Goal: Information Seeking & Learning: Check status

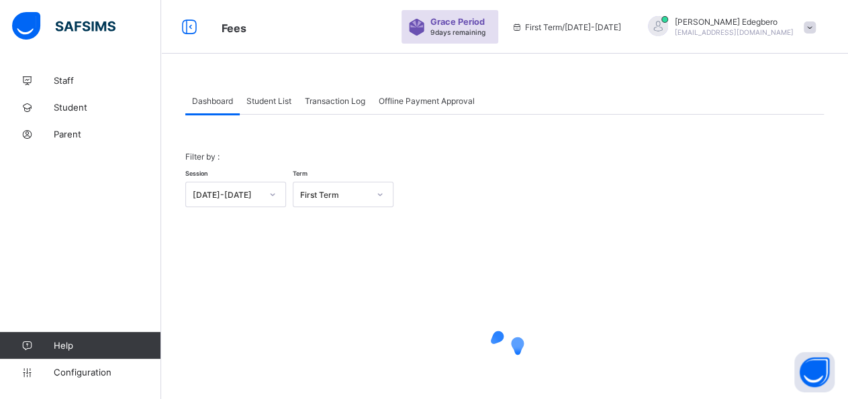
click at [287, 103] on span "Student List" at bounding box center [268, 101] width 45 height 10
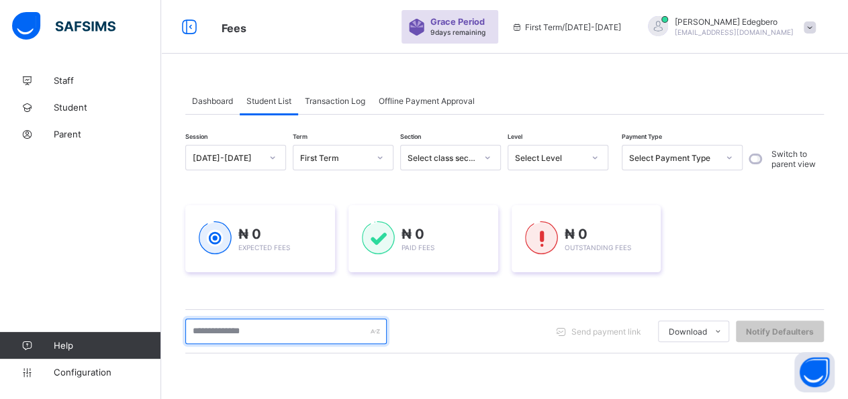
click at [304, 336] on input "text" at bounding box center [285, 332] width 201 height 26
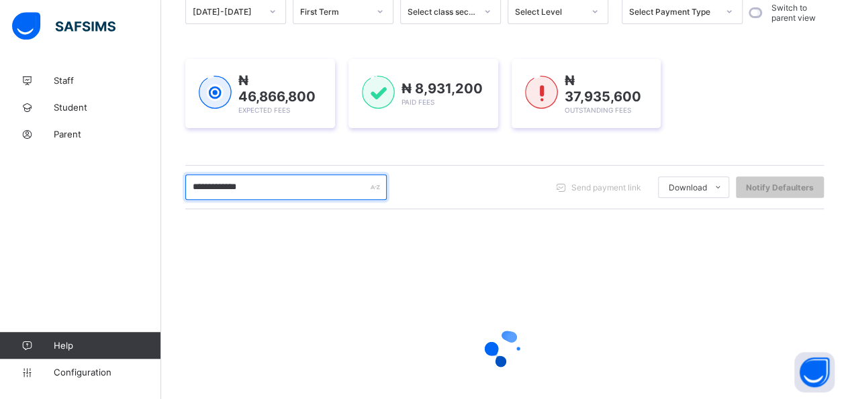
scroll to position [162, 0]
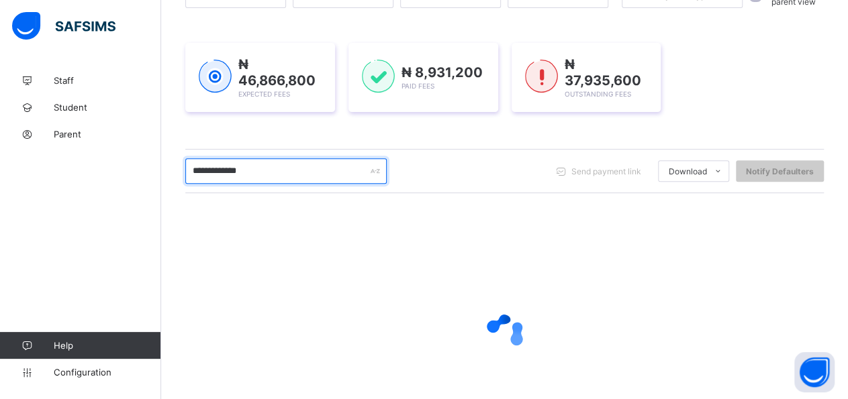
click at [223, 168] on input "**********" at bounding box center [285, 171] width 201 height 26
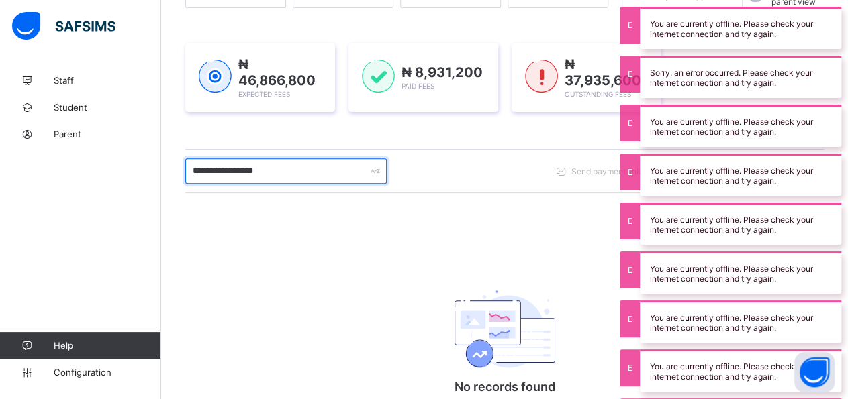
scroll to position [154, 0]
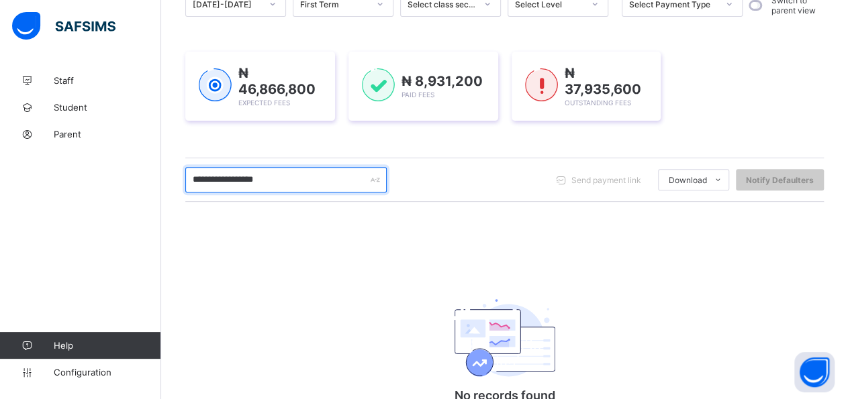
click at [293, 175] on input "**********" at bounding box center [285, 180] width 201 height 26
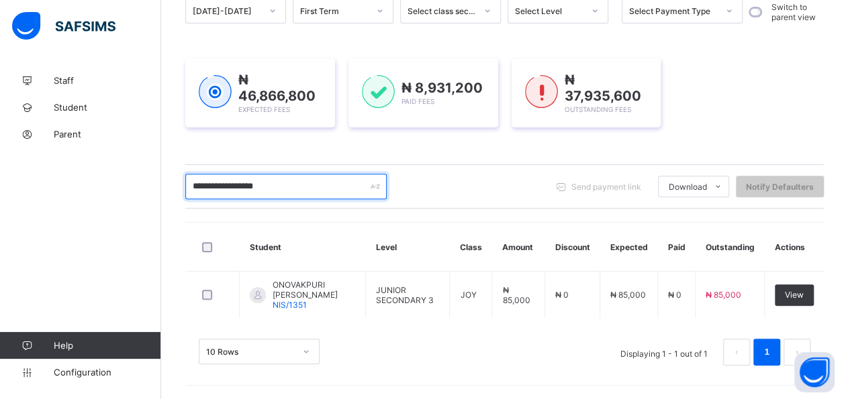
scroll to position [142, 0]
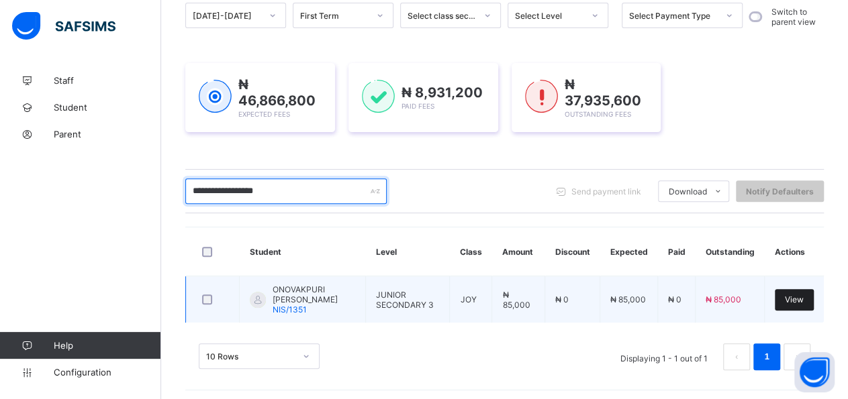
type input "**********"
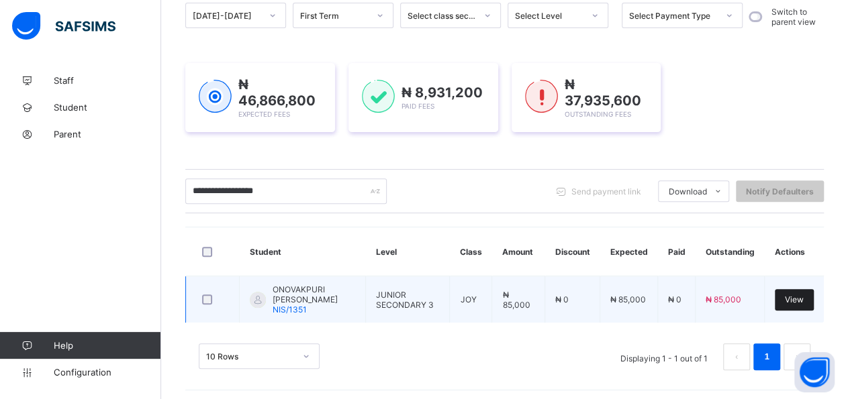
click at [796, 299] on div "View" at bounding box center [794, 299] width 39 height 21
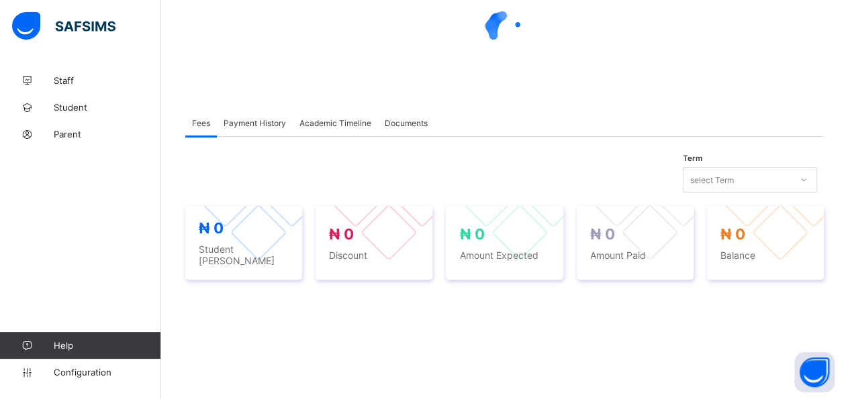
click at [262, 124] on span "Payment History" at bounding box center [255, 123] width 62 height 10
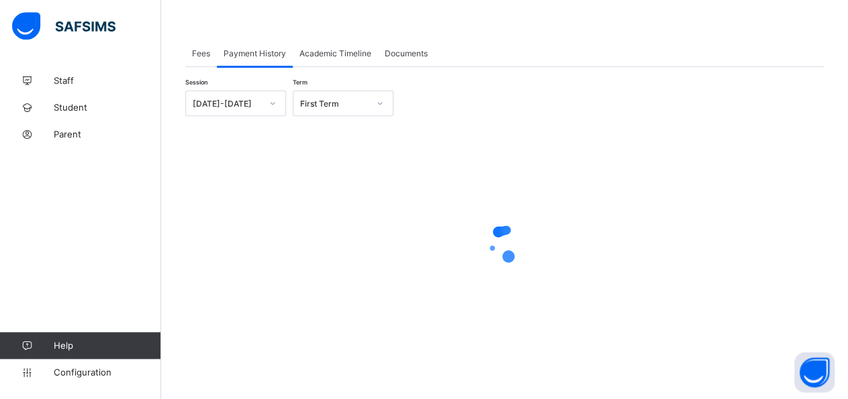
scroll to position [223, 0]
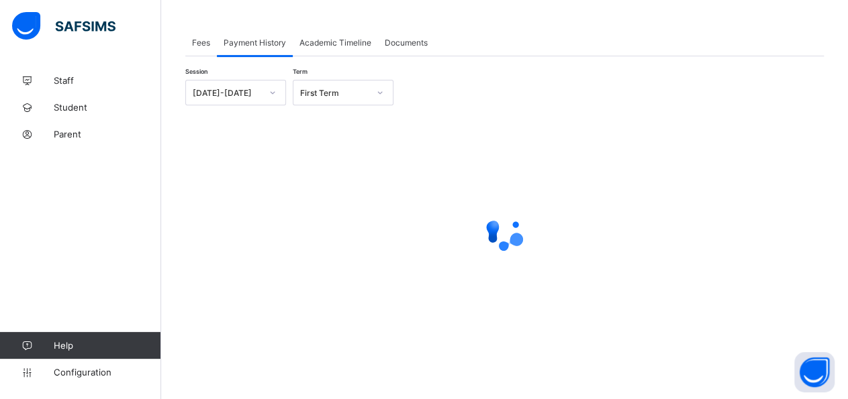
click at [258, 45] on span "Payment History" at bounding box center [255, 43] width 62 height 10
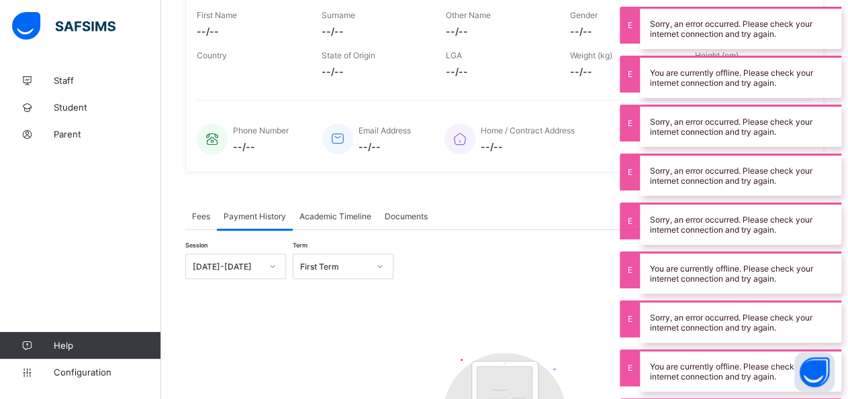
click at [295, 221] on div "Academic Timeline" at bounding box center [335, 216] width 85 height 27
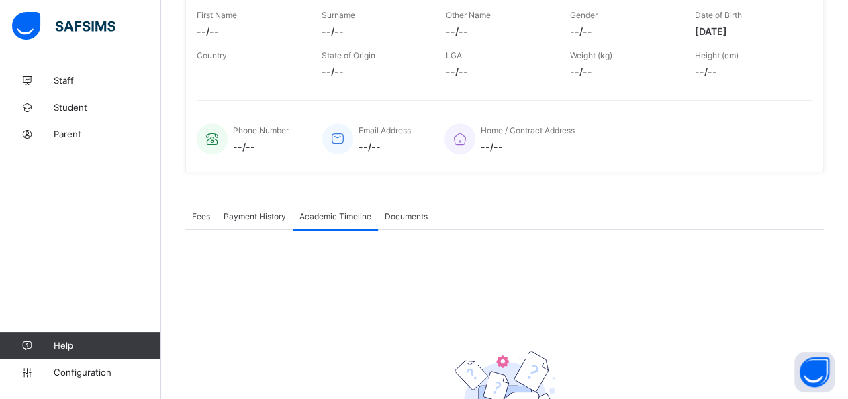
click at [267, 212] on span "Payment History" at bounding box center [255, 216] width 62 height 10
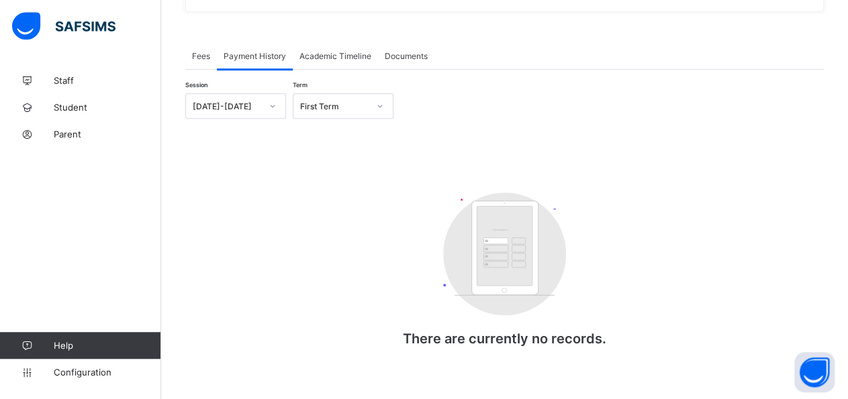
scroll to position [395, 0]
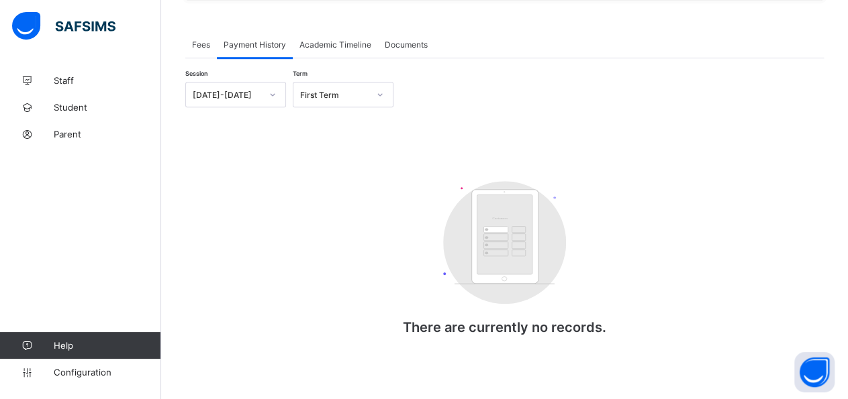
click at [328, 44] on span "Academic Timeline" at bounding box center [335, 45] width 72 height 10
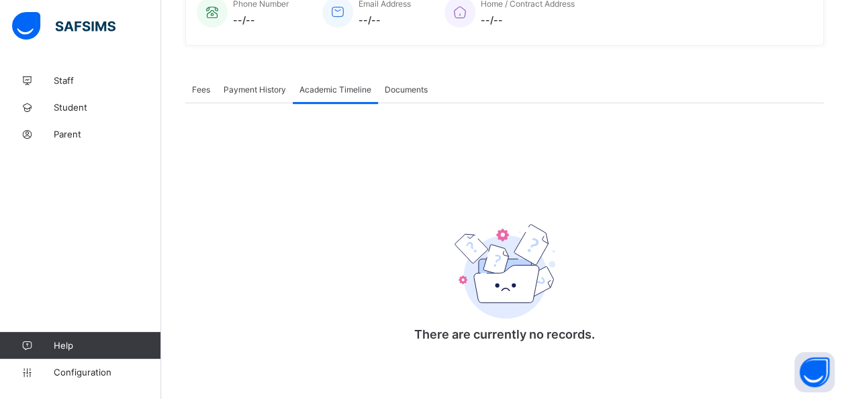
click at [198, 87] on span "Fees" at bounding box center [201, 90] width 18 height 10
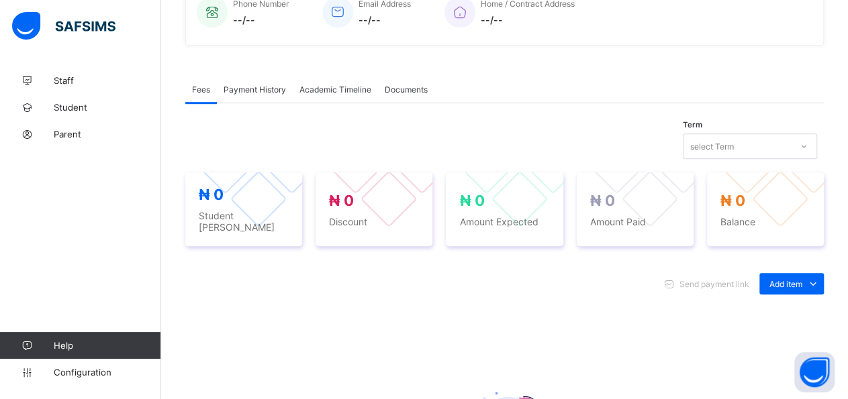
click at [198, 87] on span "Fees" at bounding box center [201, 90] width 18 height 10
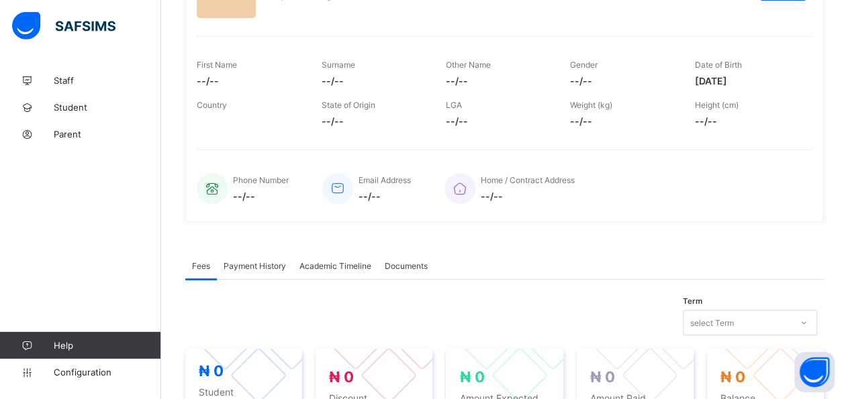
scroll to position [209, 0]
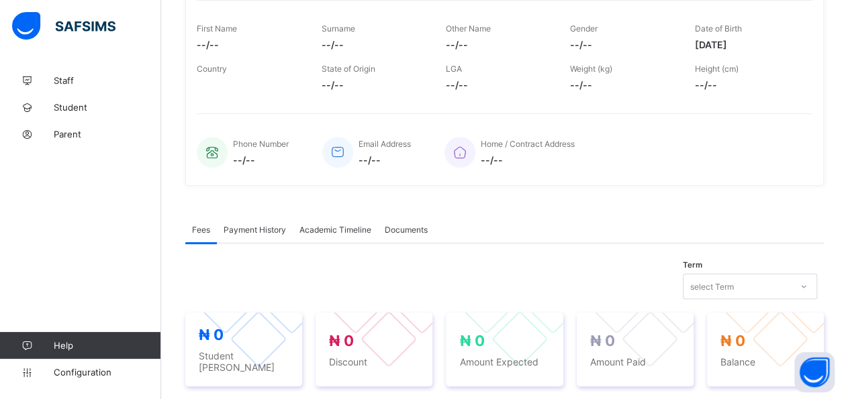
click at [258, 225] on span "Payment History" at bounding box center [255, 230] width 62 height 10
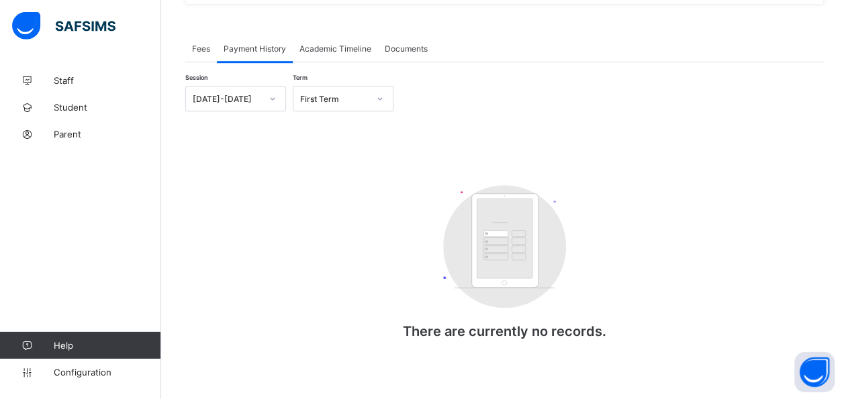
scroll to position [395, 0]
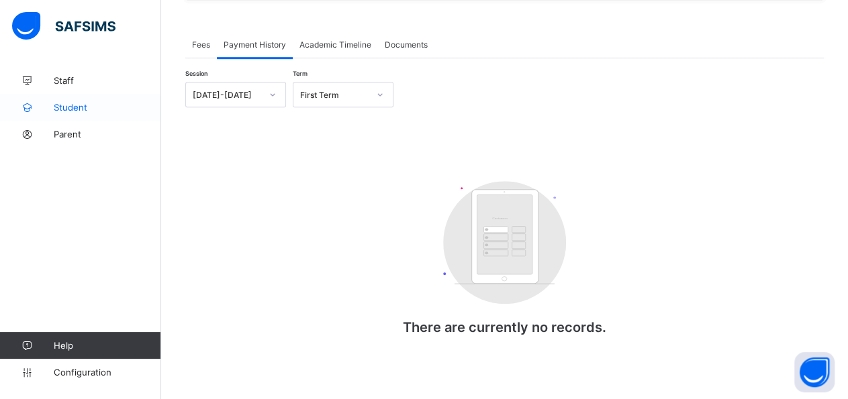
click at [67, 109] on span "Student" at bounding box center [107, 107] width 107 height 11
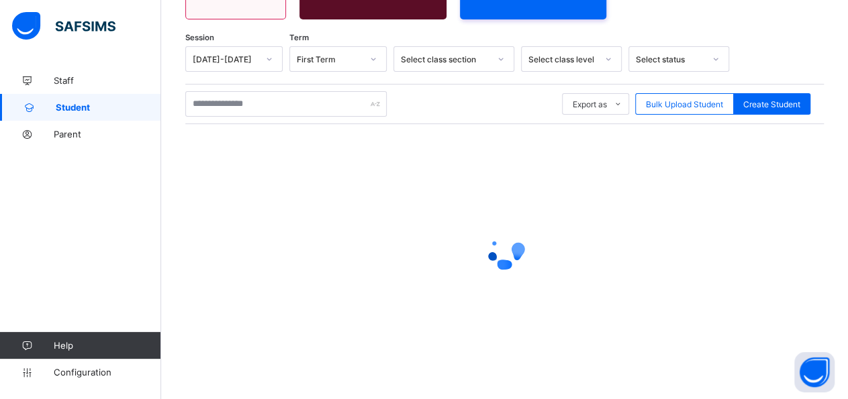
scroll to position [194, 0]
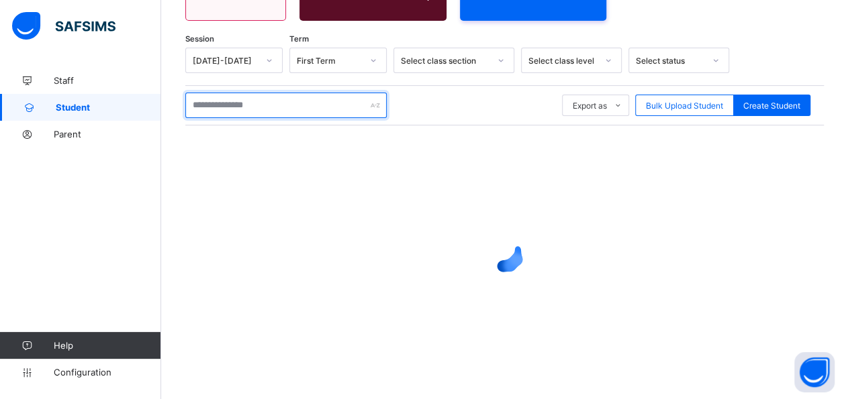
click at [269, 108] on input "text" at bounding box center [285, 106] width 201 height 26
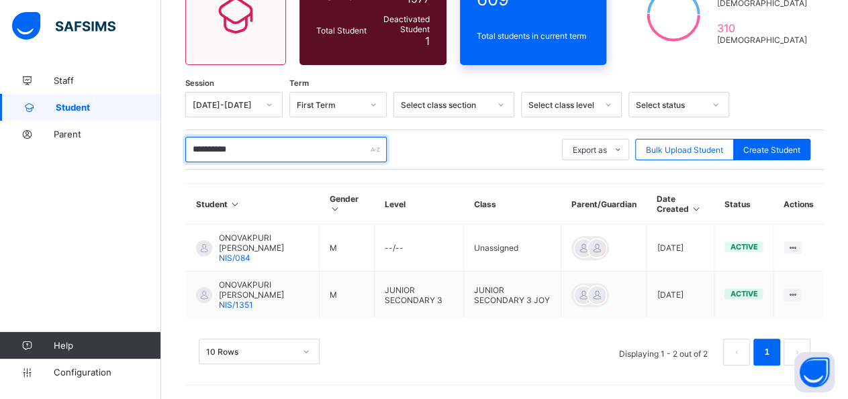
scroll to position [142, 0]
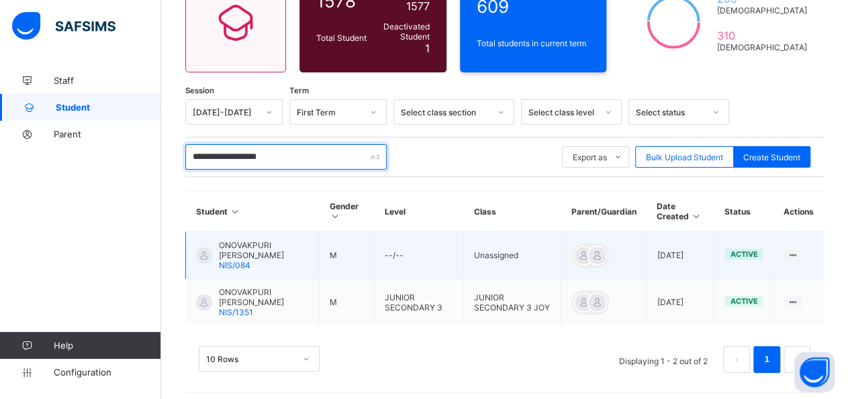
type input "**********"
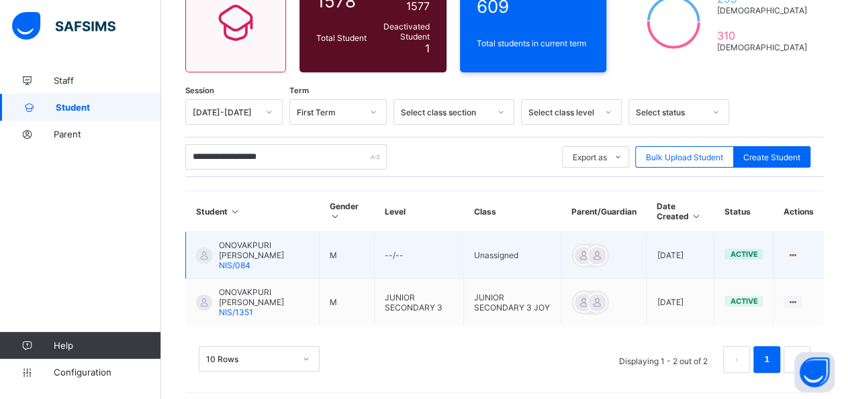
click at [816, 244] on td "View Profile Edit Student Assign Class Link Parent/Guardian Delete Student" at bounding box center [798, 255] width 50 height 47
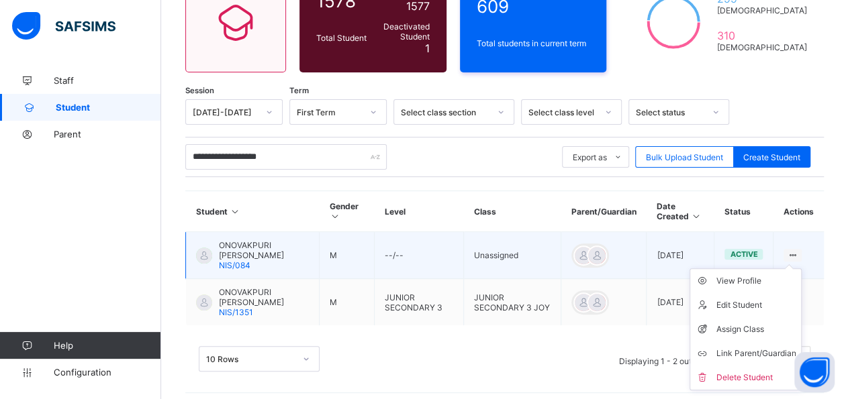
click at [802, 249] on div at bounding box center [792, 255] width 18 height 13
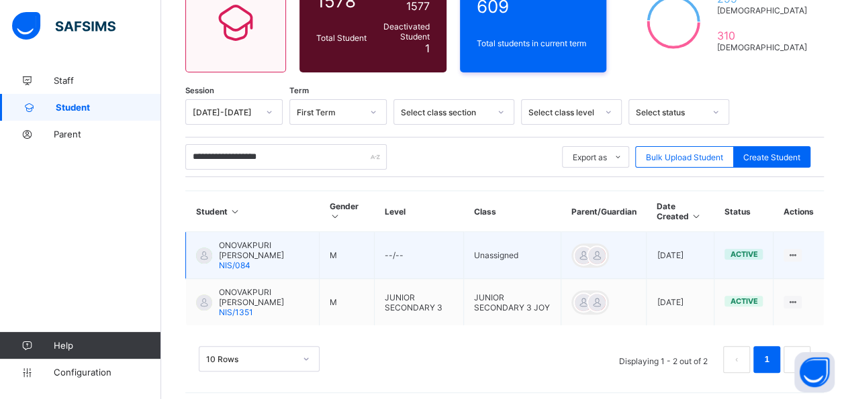
click at [824, 244] on td "View Profile Edit Student Assign Class Link Parent/Guardian Delete Student" at bounding box center [798, 255] width 50 height 47
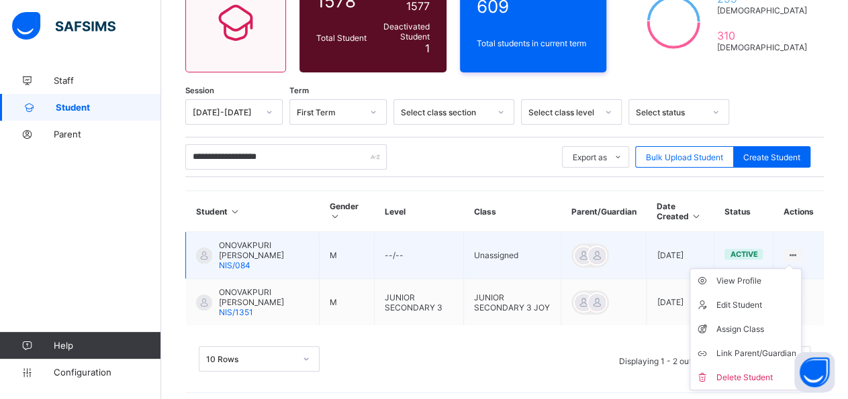
click at [798, 251] on icon at bounding box center [792, 255] width 11 height 10
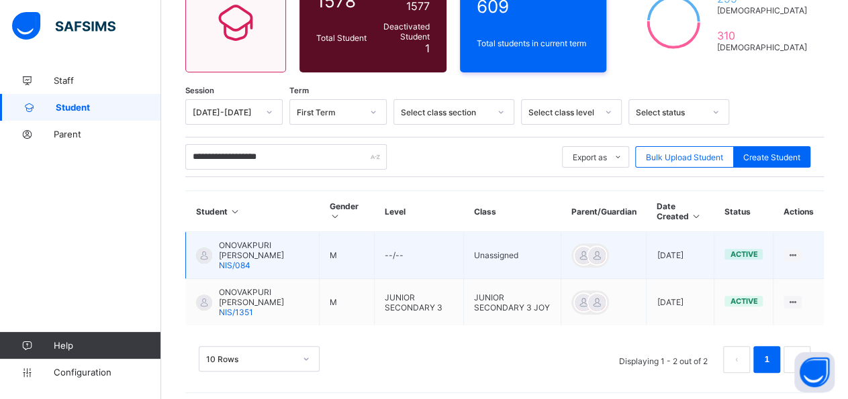
click at [749, 250] on span "active" at bounding box center [744, 254] width 28 height 9
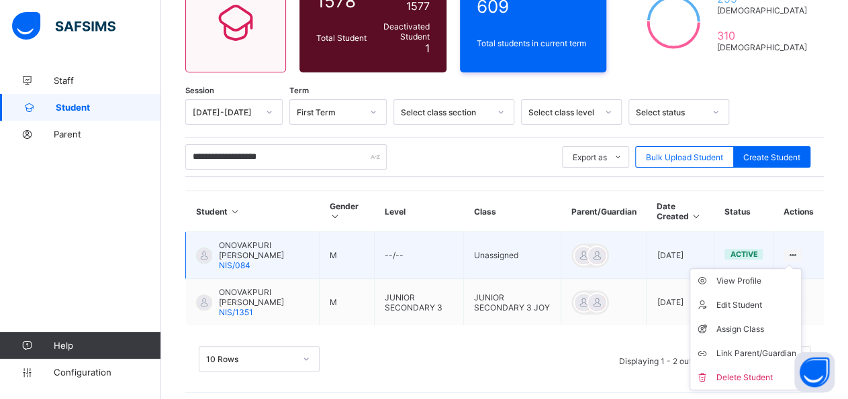
click at [798, 269] on ul "View Profile Edit Student Assign Class Link Parent/Guardian Delete Student" at bounding box center [745, 330] width 112 height 122
click at [765, 275] on div "View Profile" at bounding box center [756, 281] width 80 height 13
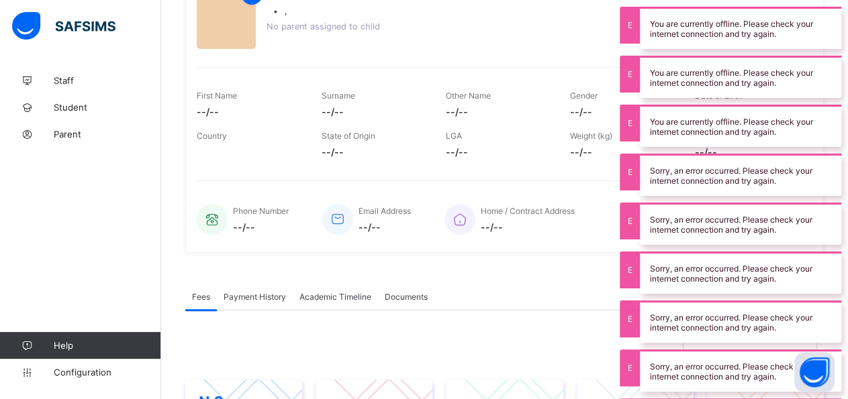
click at [271, 298] on div "Payment History" at bounding box center [255, 296] width 76 height 27
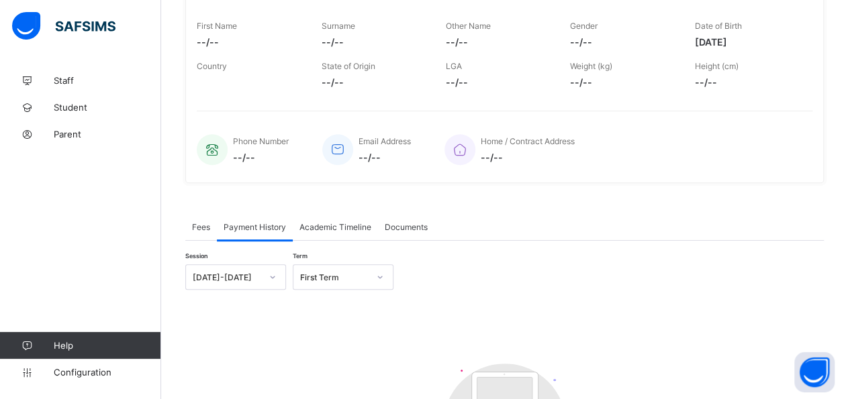
scroll to position [247, 0]
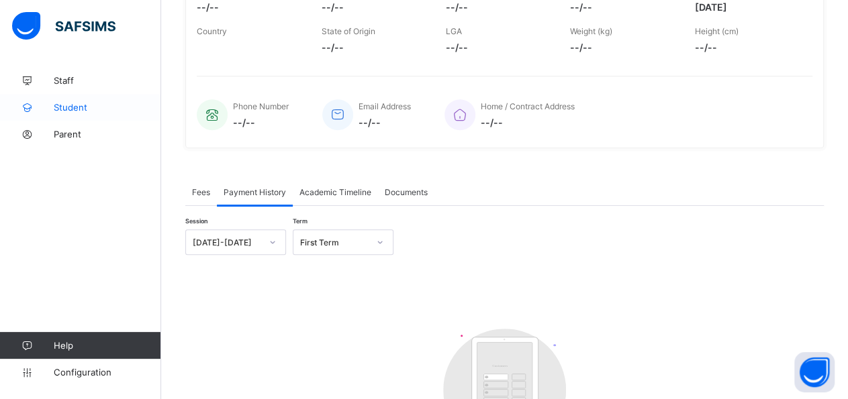
click at [92, 113] on link "Student" at bounding box center [80, 107] width 161 height 27
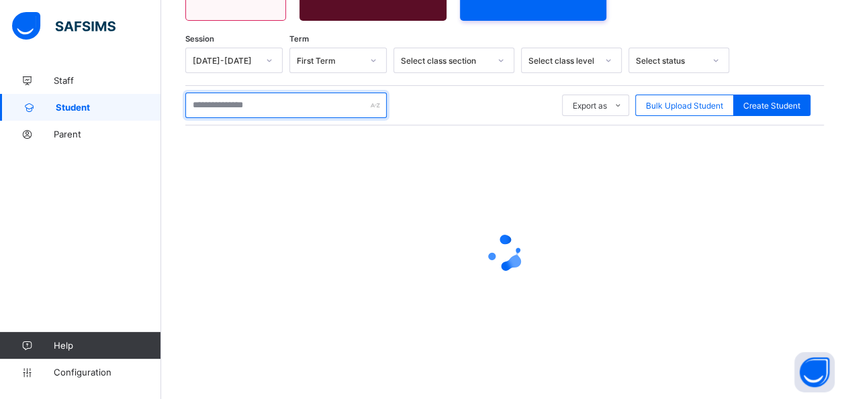
click at [294, 109] on input "text" at bounding box center [285, 106] width 201 height 26
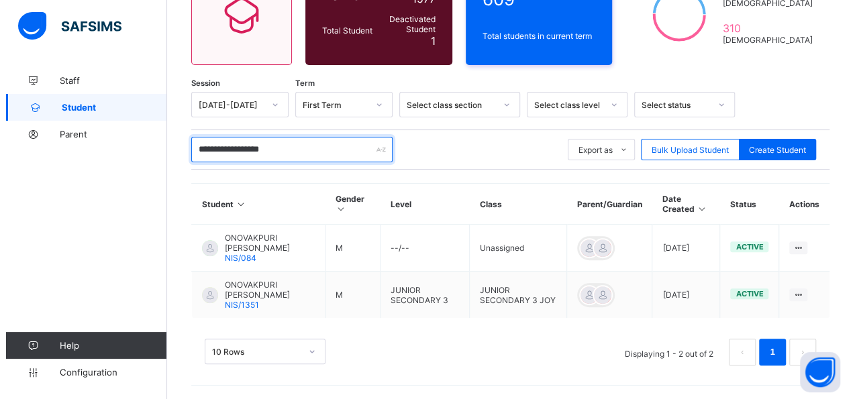
scroll to position [142, 0]
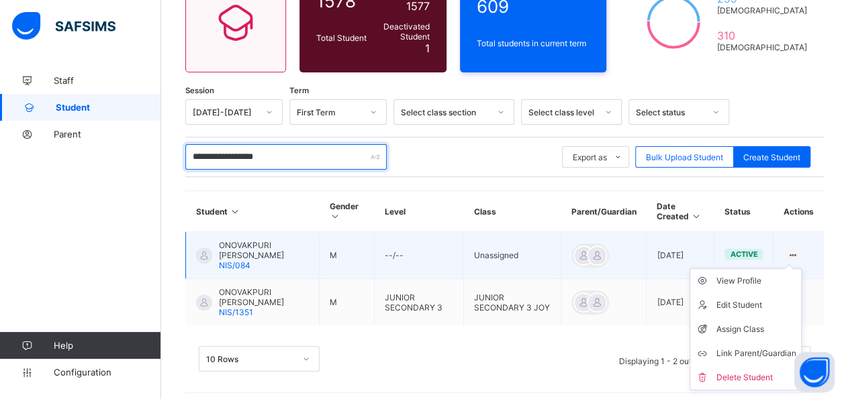
type input "**********"
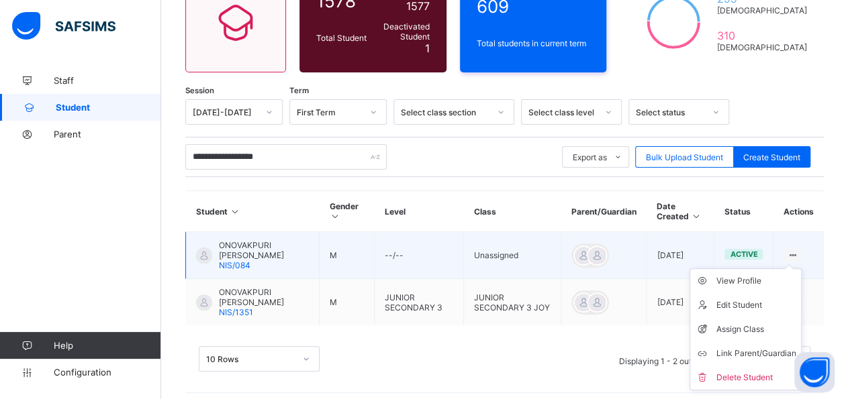
click at [798, 250] on icon at bounding box center [792, 255] width 11 height 10
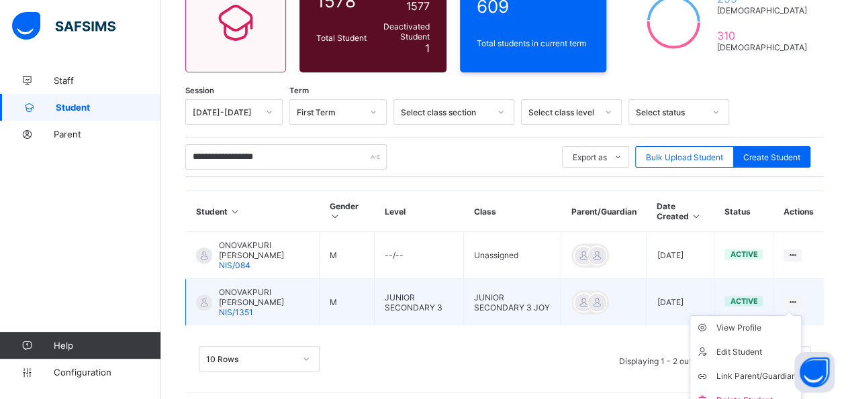
click at [798, 297] on icon at bounding box center [792, 302] width 11 height 10
click at [805, 287] on td "View Profile Edit Student Link Parent/Guardian Delete Student" at bounding box center [798, 302] width 50 height 47
click at [815, 301] on td "View Profile Edit Student Link Parent/Guardian Delete Student" at bounding box center [798, 302] width 50 height 47
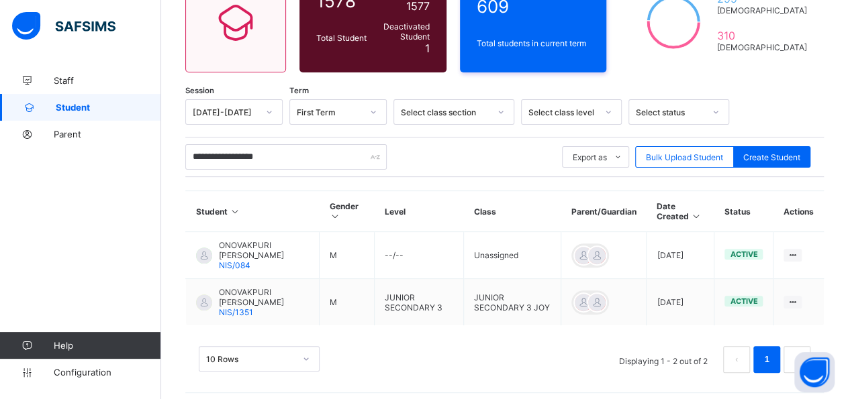
click at [104, 111] on span "Student" at bounding box center [108, 107] width 105 height 11
click at [91, 116] on link "Student" at bounding box center [80, 107] width 161 height 27
click at [677, 156] on span "Bulk Upload Student" at bounding box center [684, 157] width 77 height 10
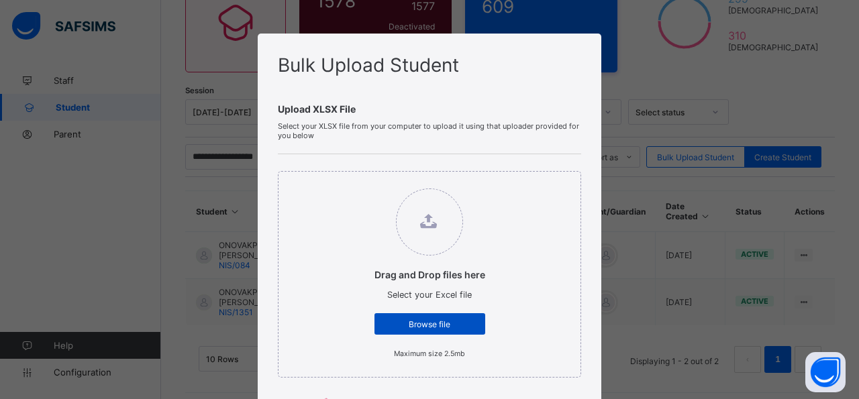
click at [426, 320] on span "Browse file" at bounding box center [430, 325] width 91 height 10
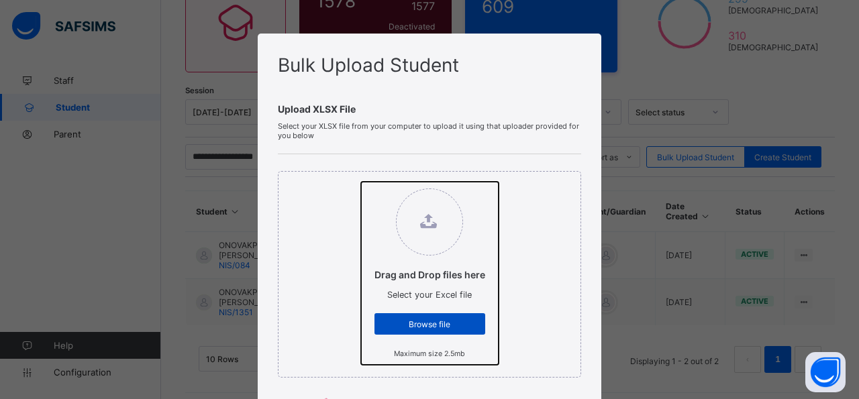
click at [361, 182] on input "Drag and Drop files here Select your Excel file Browse file Maximum size 2.5mb" at bounding box center [361, 182] width 0 height 0
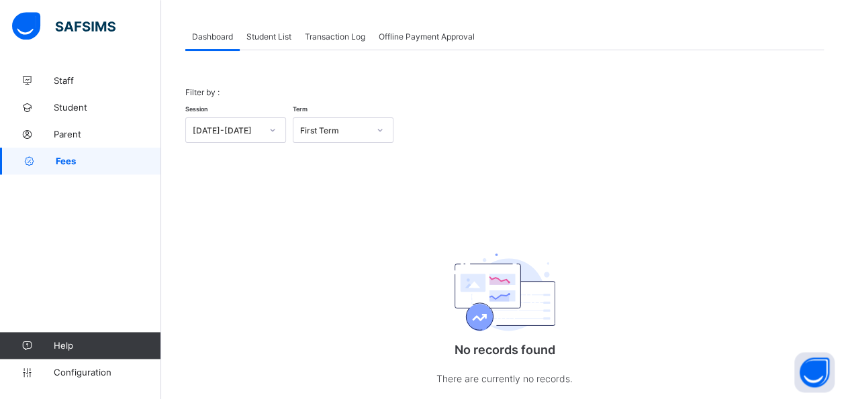
scroll to position [81, 0]
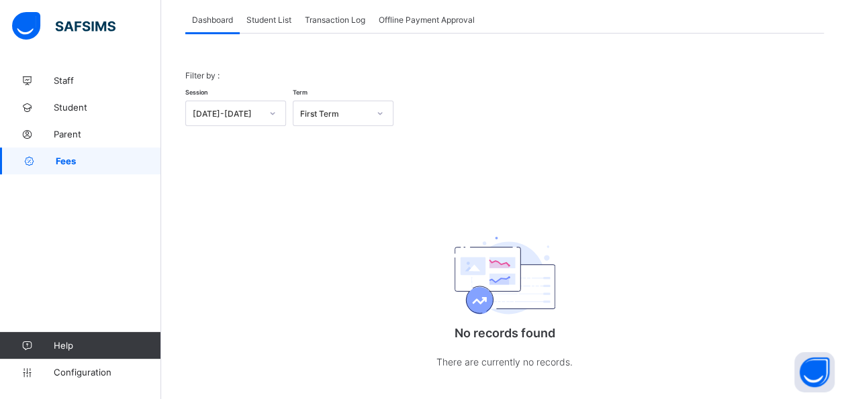
click at [266, 33] on div "Dashboard Student List Transaction Log Offline Payment Approval" at bounding box center [504, 20] width 638 height 28
click at [279, 17] on span "Student List" at bounding box center [268, 20] width 45 height 10
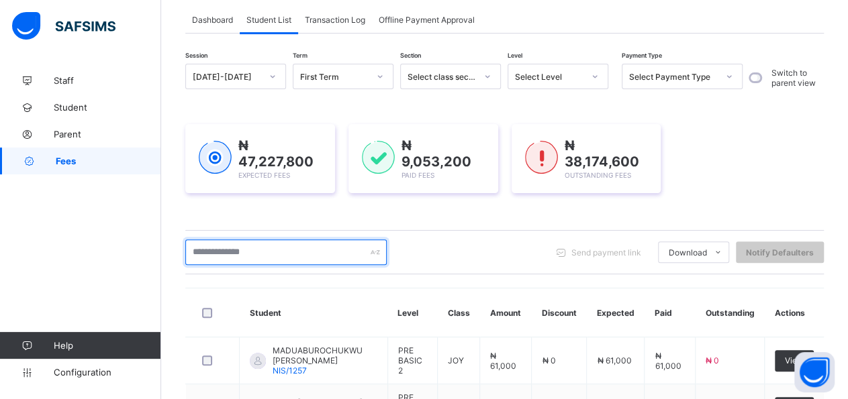
click at [309, 256] on input "text" at bounding box center [285, 253] width 201 height 26
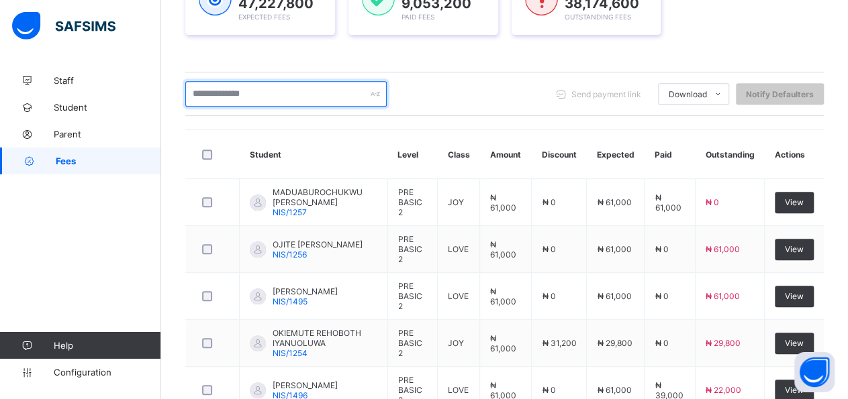
scroll to position [220, 0]
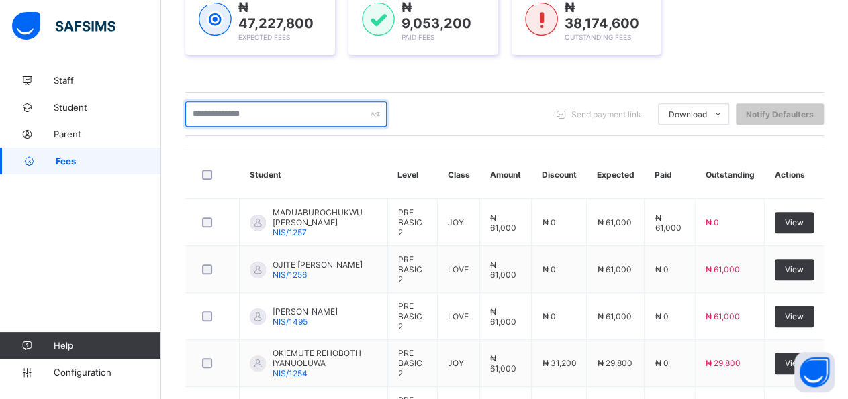
click at [256, 122] on input "text" at bounding box center [285, 114] width 201 height 26
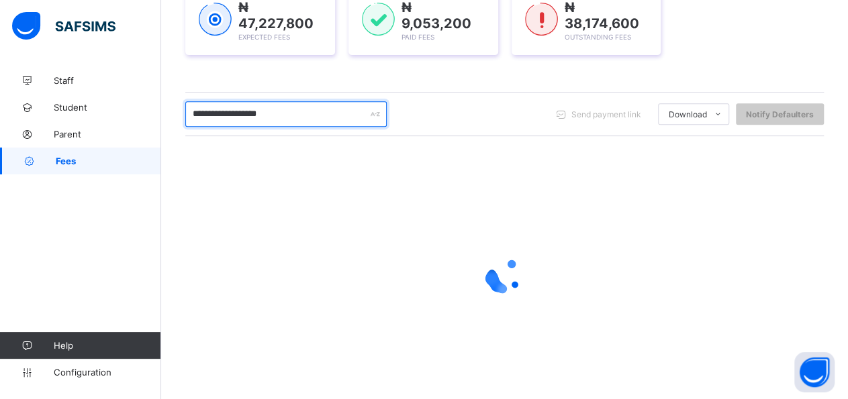
type input "**********"
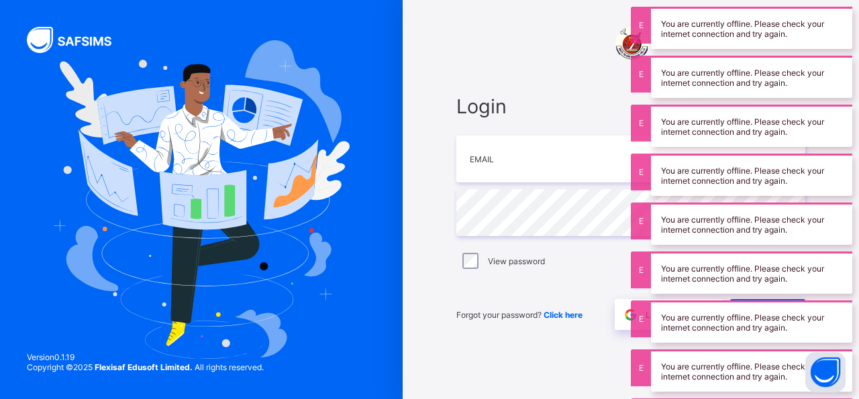
type input "**********"
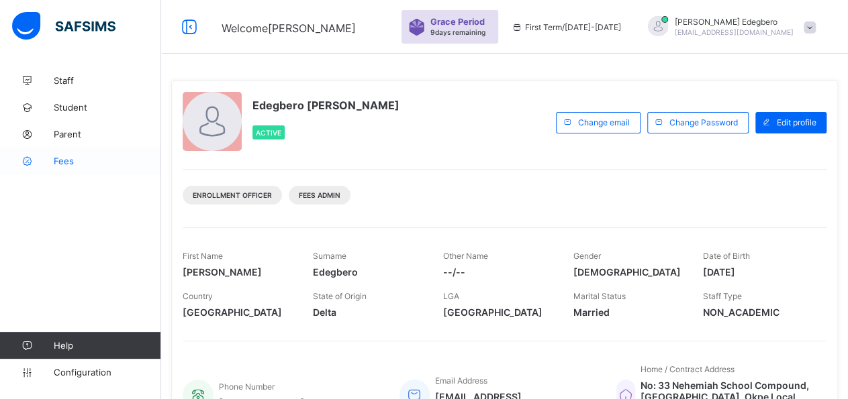
click at [71, 167] on link "Fees" at bounding box center [80, 161] width 161 height 27
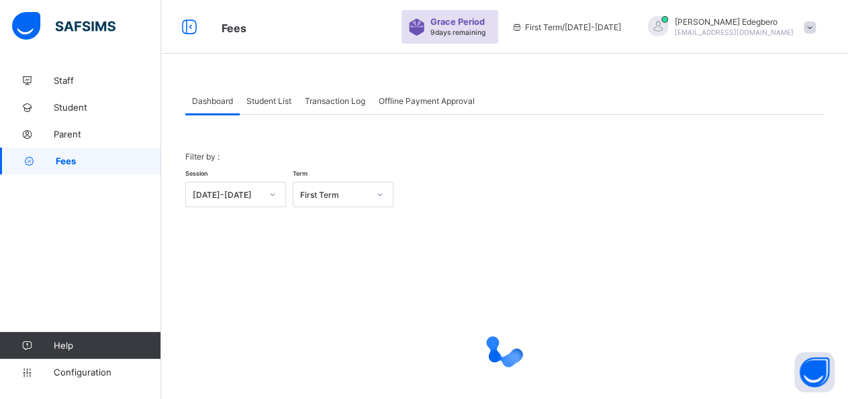
click at [268, 101] on span "Student List" at bounding box center [268, 101] width 45 height 10
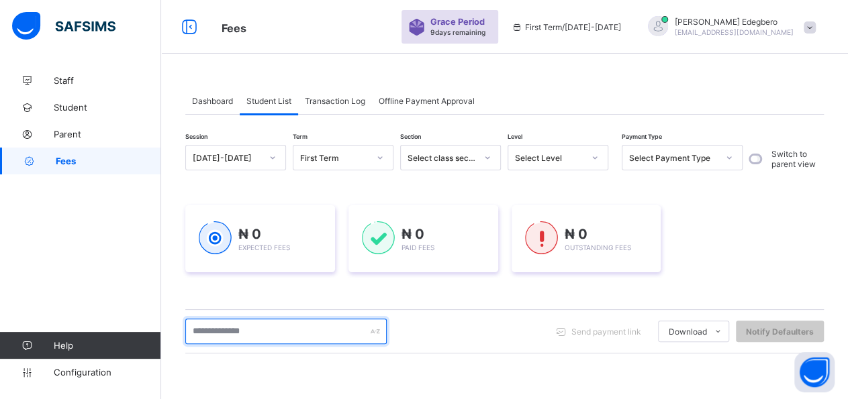
drag, startPoint x: 295, startPoint y: 341, endPoint x: 318, endPoint y: 340, distance: 23.5
click at [295, 341] on input "text" at bounding box center [285, 332] width 201 height 26
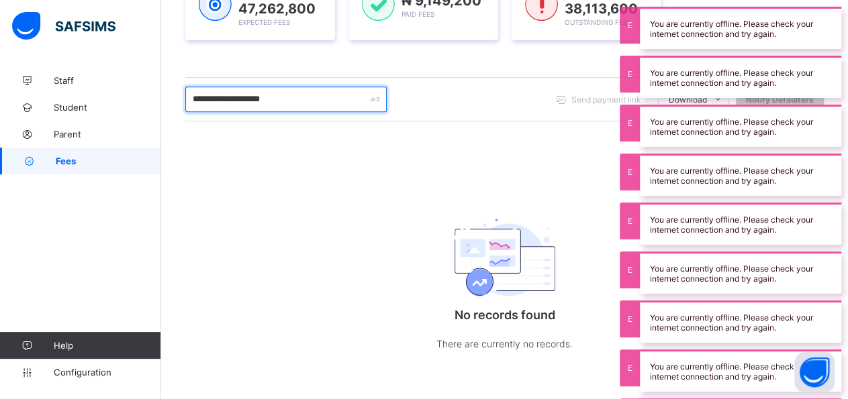
scroll to position [234, 0]
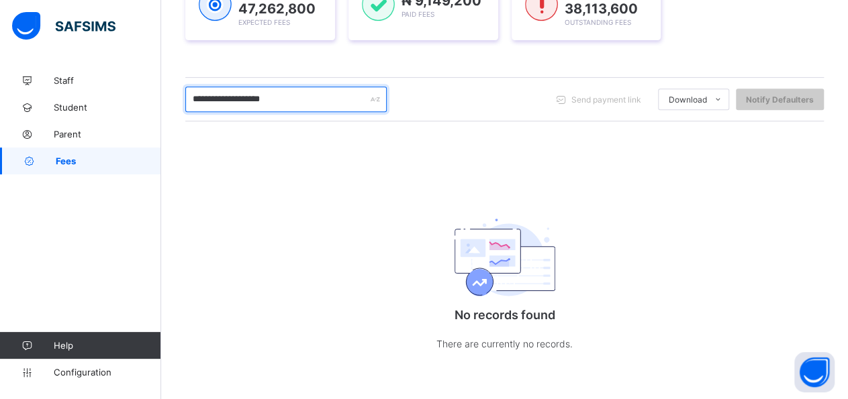
type input "**********"
